Goal: Information Seeking & Learning: Learn about a topic

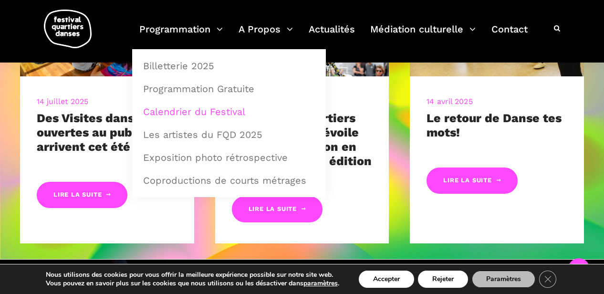
click at [184, 106] on link "Calendrier du Festival" at bounding box center [228, 112] width 183 height 22
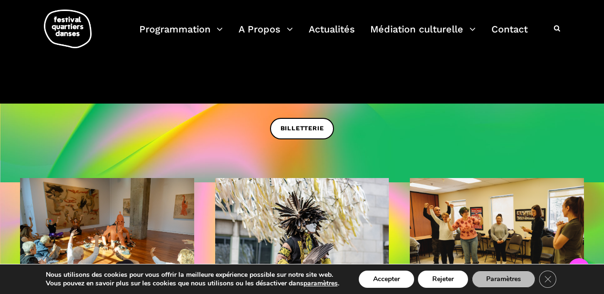
scroll to position [210, 0]
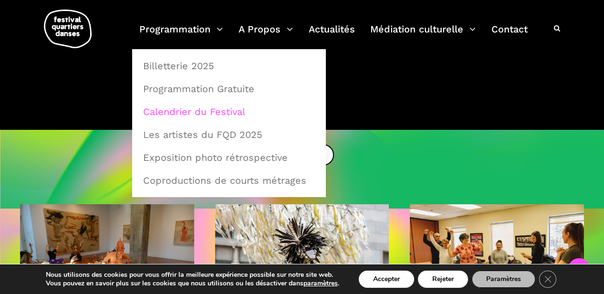
click at [181, 105] on link "Calendrier du Festival" at bounding box center [228, 112] width 183 height 22
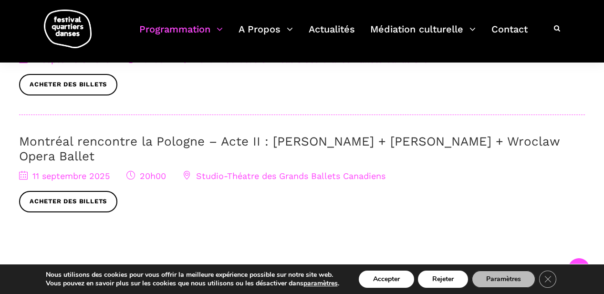
scroll to position [482, 0]
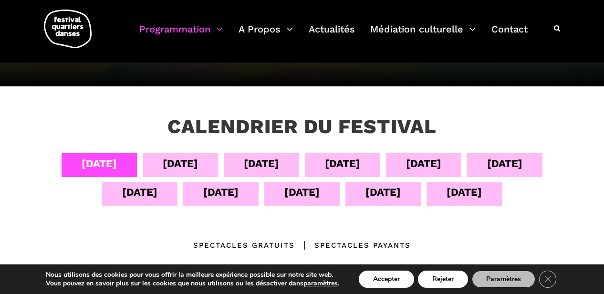
click at [183, 157] on div "[DATE]" at bounding box center [180, 163] width 35 height 17
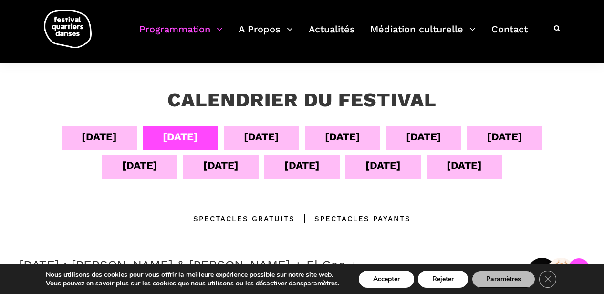
scroll to position [96, 0]
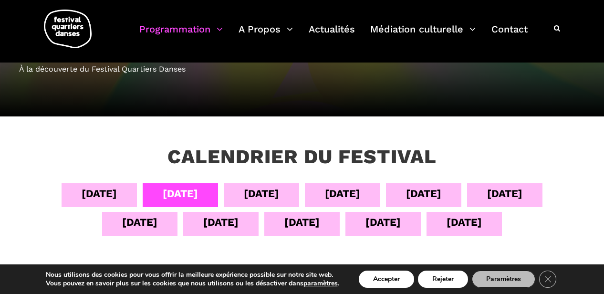
click at [250, 188] on div "[DATE]" at bounding box center [261, 193] width 35 height 17
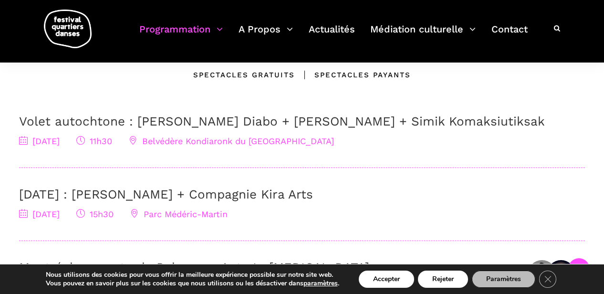
scroll to position [299, 0]
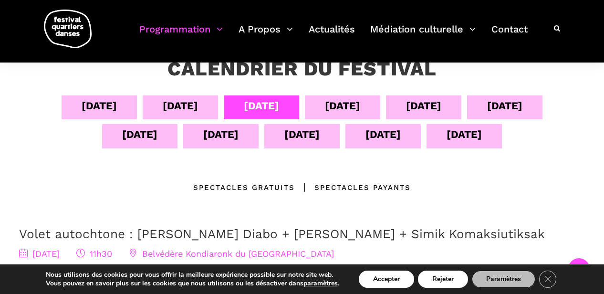
click at [336, 90] on div "Calendrier du festival" at bounding box center [301, 76] width 351 height 38
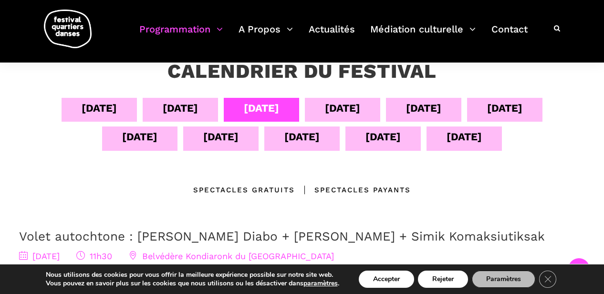
click at [331, 111] on div "[DATE]" at bounding box center [342, 108] width 35 height 17
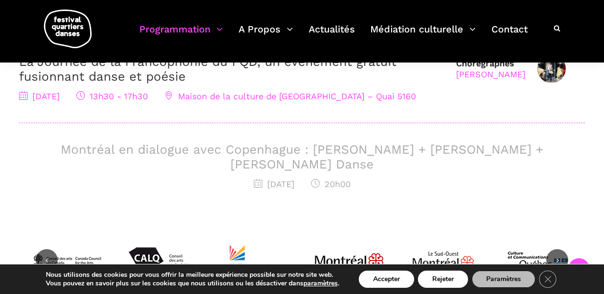
scroll to position [119, 0]
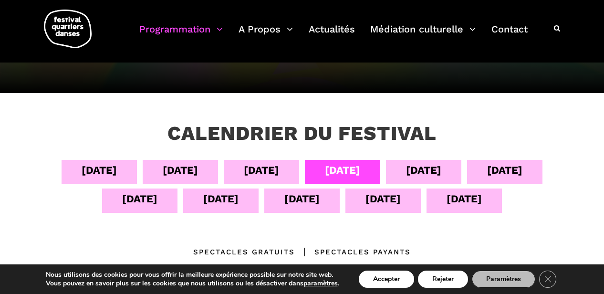
click at [387, 158] on div "Calendrier du festival" at bounding box center [301, 141] width 351 height 38
click at [401, 167] on div "[DATE]" at bounding box center [423, 172] width 75 height 24
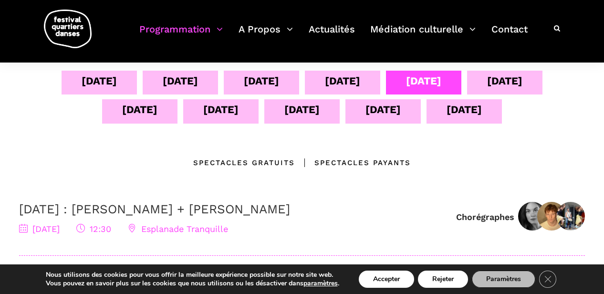
scroll to position [123, 0]
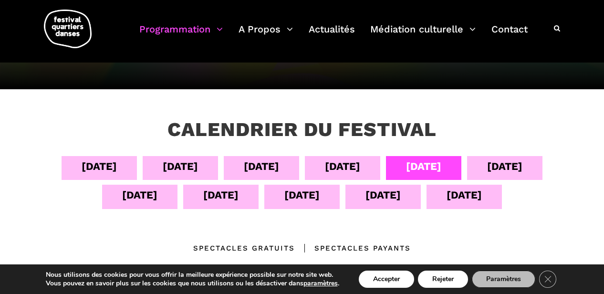
click at [461, 160] on div "[DATE]" at bounding box center [423, 168] width 75 height 24
click at [505, 166] on div "[DATE]" at bounding box center [504, 166] width 35 height 17
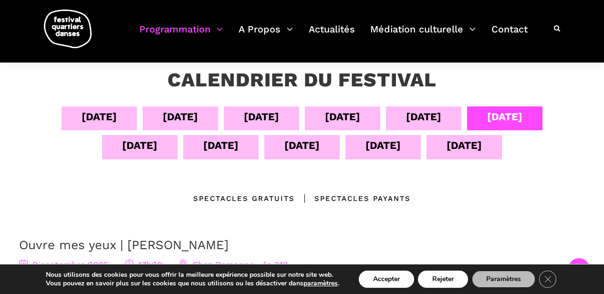
scroll to position [172, 0]
click at [158, 144] on div "[DATE]" at bounding box center [139, 147] width 75 height 24
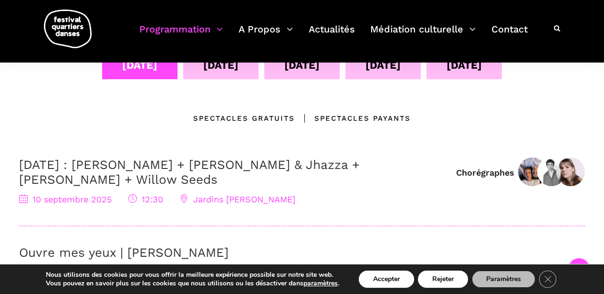
scroll to position [156, 0]
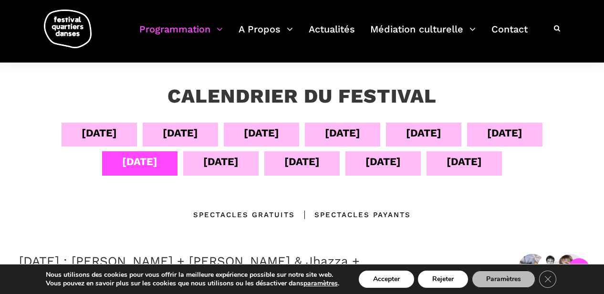
click at [228, 165] on div "[DATE]" at bounding box center [220, 161] width 35 height 17
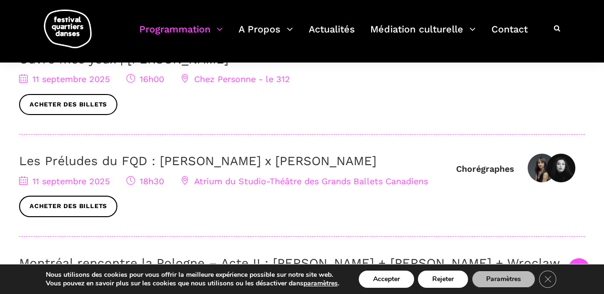
scroll to position [165, 0]
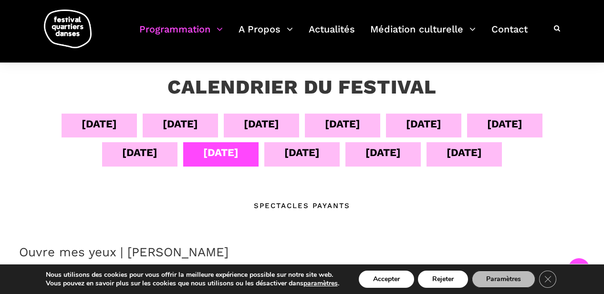
click at [298, 155] on div "[DATE]" at bounding box center [301, 152] width 35 height 17
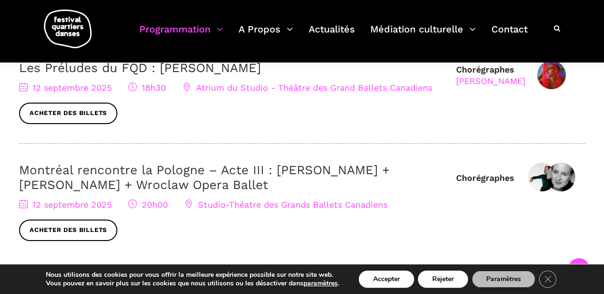
scroll to position [517, 0]
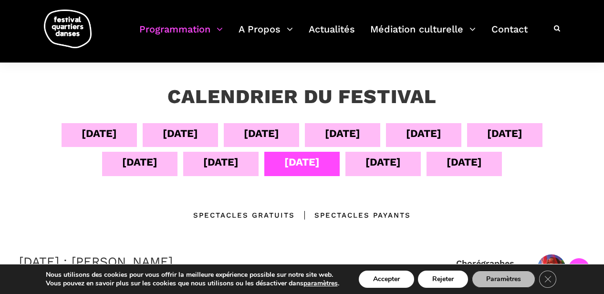
click at [375, 168] on div "[DATE]" at bounding box center [382, 162] width 35 height 17
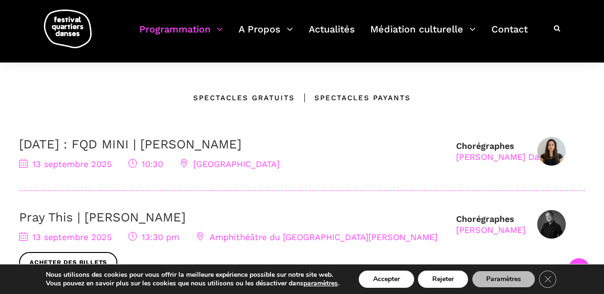
scroll to position [234, 0]
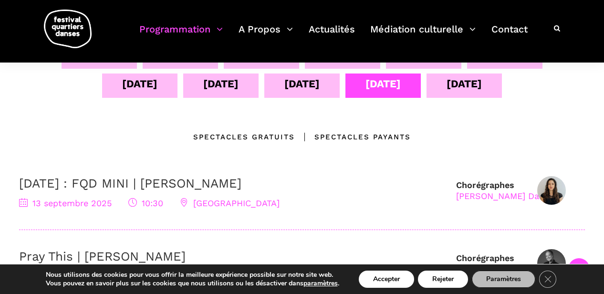
click at [464, 88] on div "[DATE]" at bounding box center [463, 83] width 35 height 17
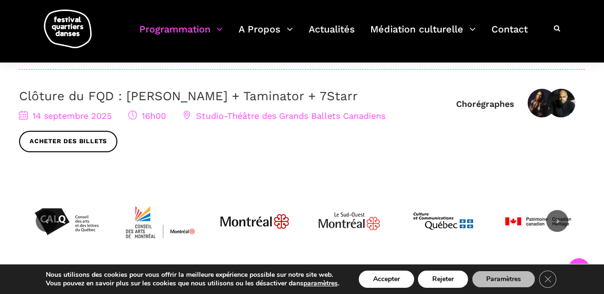
scroll to position [441, 0]
